Goal: Entertainment & Leisure: Consume media (video, audio)

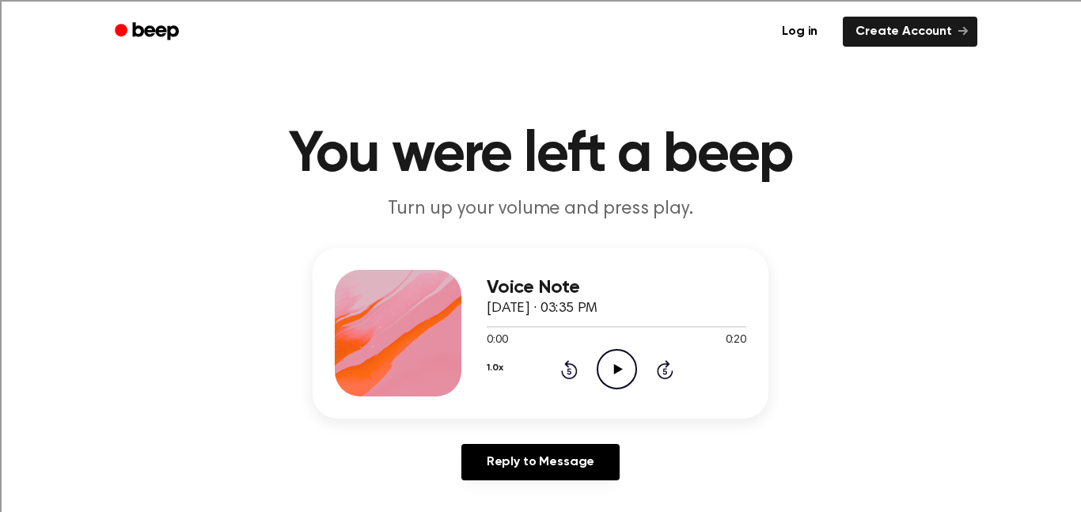
click at [620, 380] on icon "Play Audio" at bounding box center [617, 369] width 40 height 40
click at [627, 364] on icon "Play Audio" at bounding box center [617, 369] width 40 height 40
click at [626, 379] on icon "Play Audio" at bounding box center [617, 369] width 40 height 40
click at [621, 366] on icon "Play Audio" at bounding box center [617, 369] width 40 height 40
click at [613, 363] on icon "Play Audio" at bounding box center [617, 369] width 40 height 40
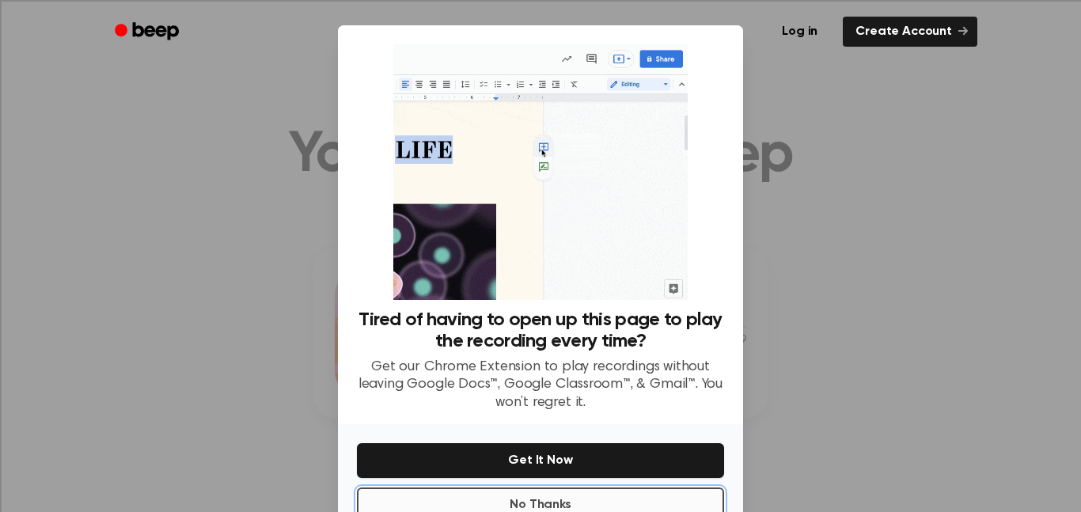
click at [583, 499] on button "No Thanks" at bounding box center [540, 505] width 367 height 35
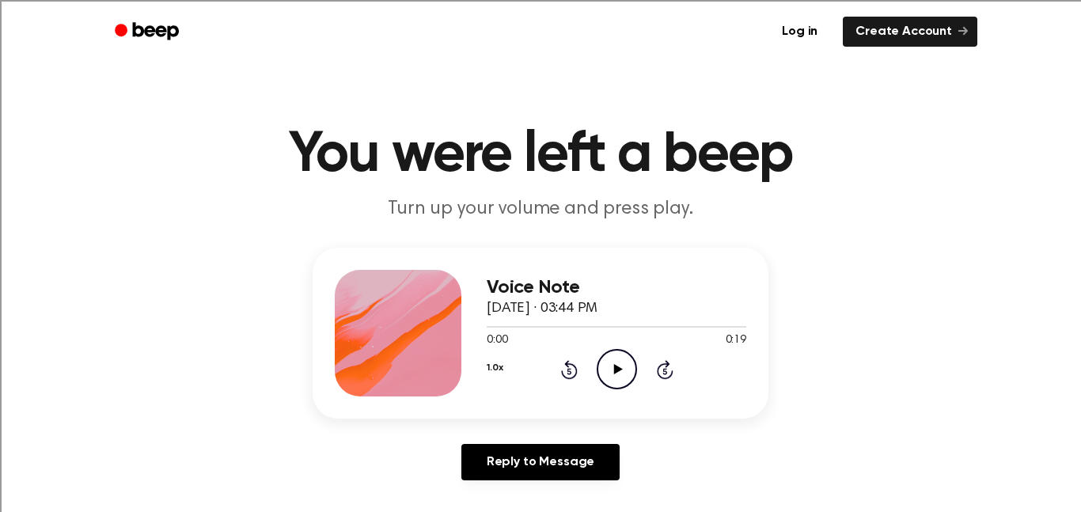
click at [609, 372] on icon "Play Audio" at bounding box center [617, 369] width 40 height 40
click at [611, 371] on icon "Play Audio" at bounding box center [617, 369] width 40 height 40
click at [612, 364] on icon "Play Audio" at bounding box center [617, 369] width 40 height 40
click at [619, 373] on icon "Play Audio" at bounding box center [617, 369] width 40 height 40
click at [611, 367] on icon "Play Audio" at bounding box center [617, 369] width 40 height 40
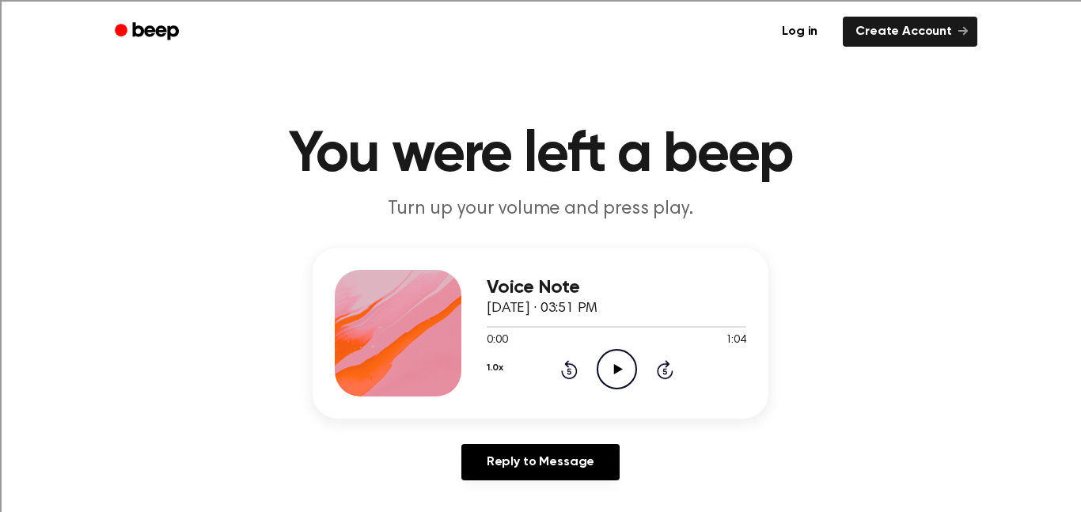
click at [616, 386] on icon "Play Audio" at bounding box center [617, 369] width 40 height 40
click at [622, 369] on icon "Play Audio" at bounding box center [617, 369] width 40 height 40
